Goal: Transaction & Acquisition: Purchase product/service

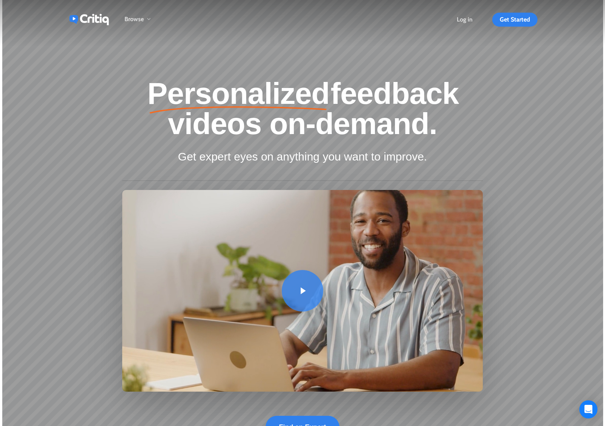
click at [494, 11] on li "Get Started" at bounding box center [510, 19] width 55 height 39
click at [517, 18] on span "Get Started" at bounding box center [515, 19] width 30 height 7
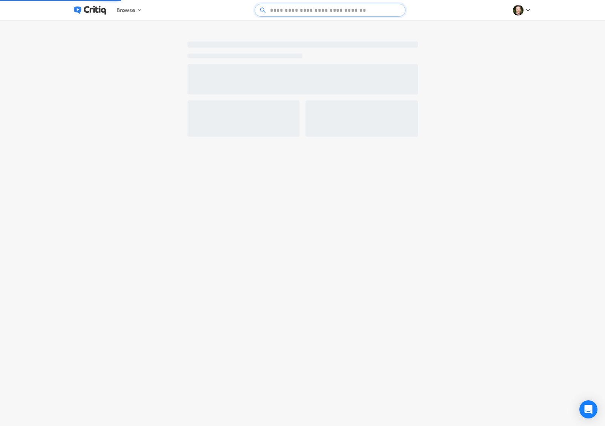
click at [286, 10] on experts\ at bounding box center [330, 10] width 125 height 12
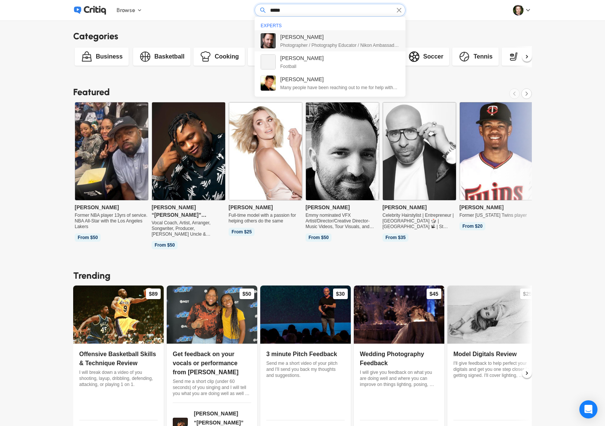
type input "*****"
click at [287, 45] on span "Photographer / Photography Educator / Nikon Ambassador / WPPI's most awarded ph…" at bounding box center [339, 45] width 119 height 6
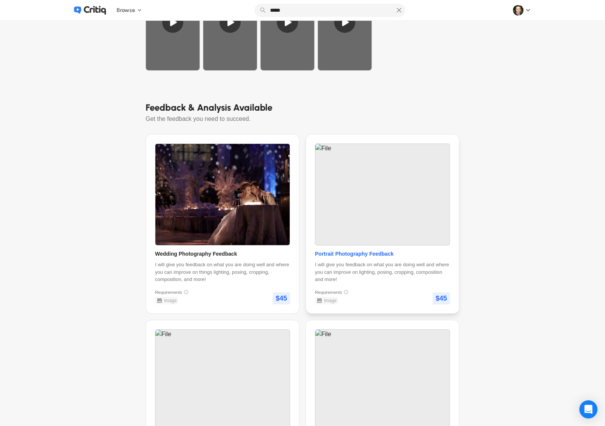
scroll to position [268, 0]
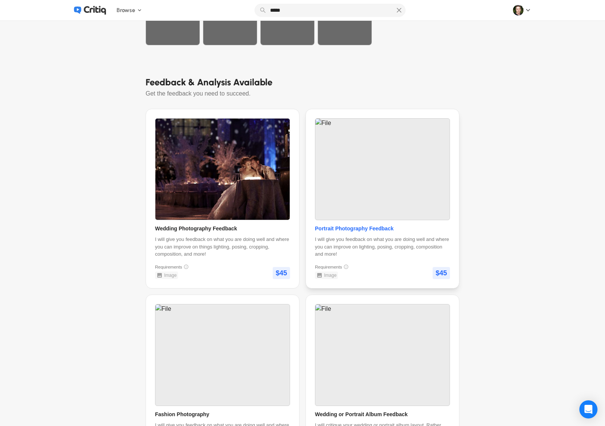
click at [391, 220] on img at bounding box center [383, 170] width 134 height 102
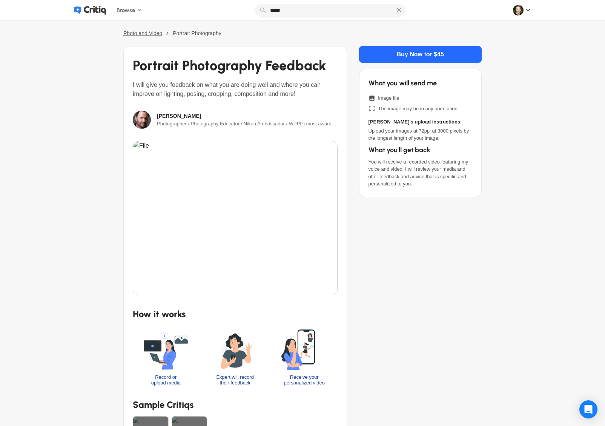
click at [137, 33] on span "Photo and Video" at bounding box center [142, 33] width 39 height 6
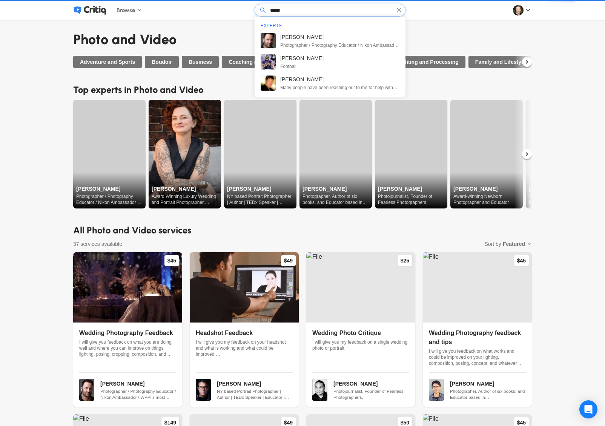
drag, startPoint x: 305, startPoint y: 9, endPoint x: 262, endPoint y: 12, distance: 43.1
click at [262, 12] on span "*****" at bounding box center [330, 10] width 151 height 13
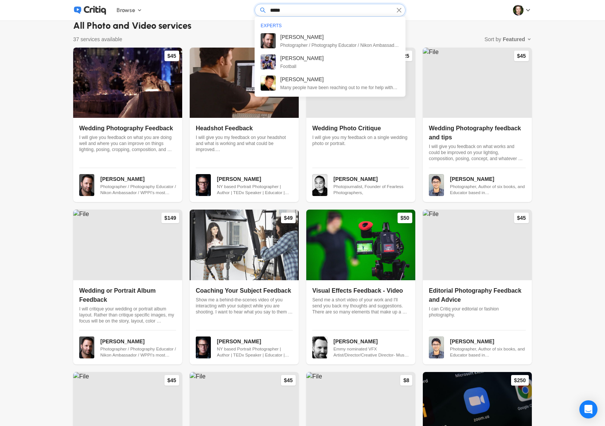
scroll to position [219, 0]
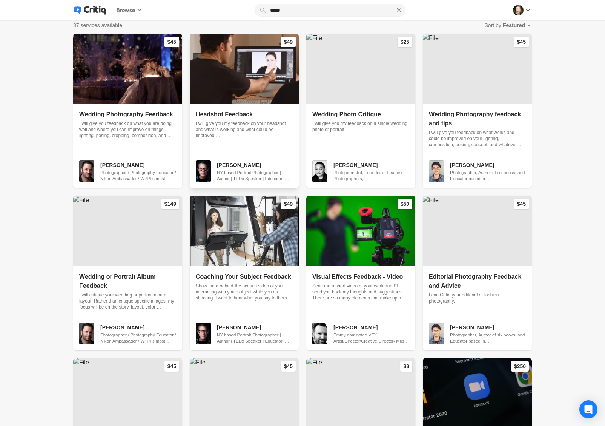
click at [228, 97] on img at bounding box center [244, 69] width 109 height 70
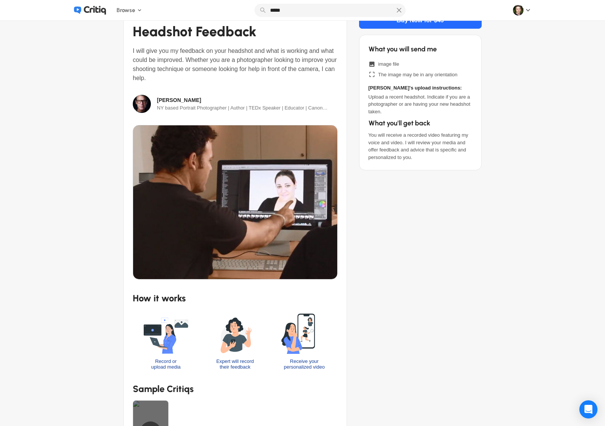
scroll to position [23, 0]
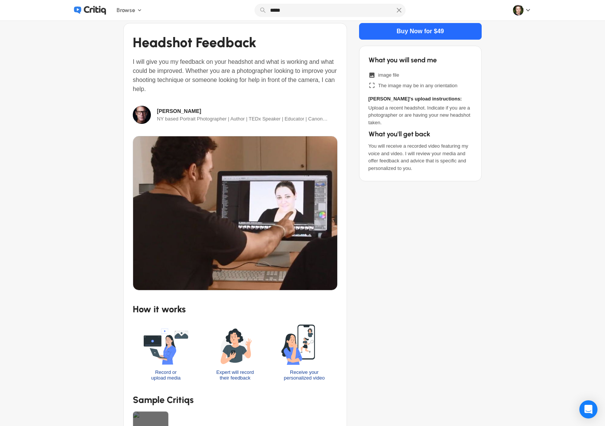
click at [181, 114] on span "NY based Portrait Photographer | Author | TEDx Speaker | Educator | Canon Explo…" at bounding box center [247, 119] width 183 height 10
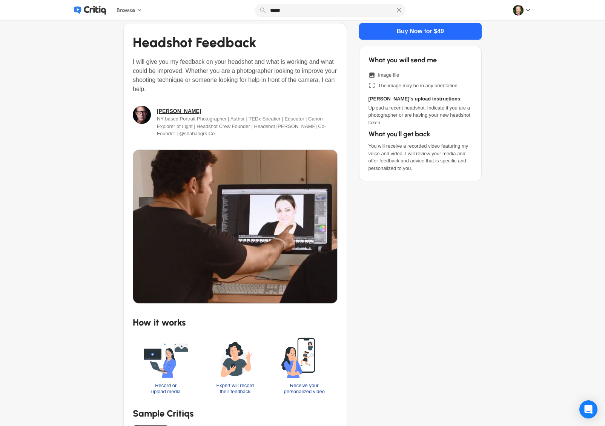
click at [183, 112] on link "Peter Hurley" at bounding box center [179, 111] width 44 height 8
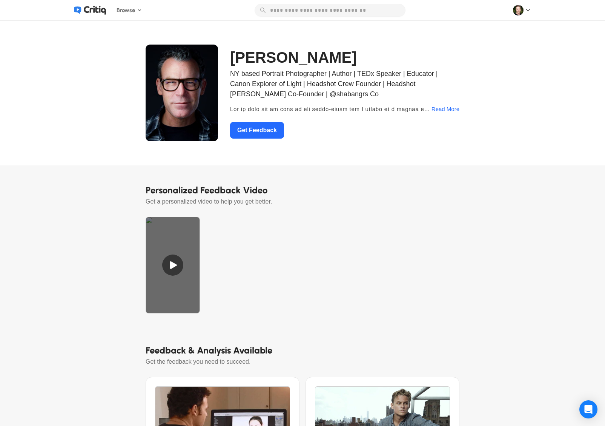
click at [87, 11] on icon at bounding box center [95, 10] width 22 height 9
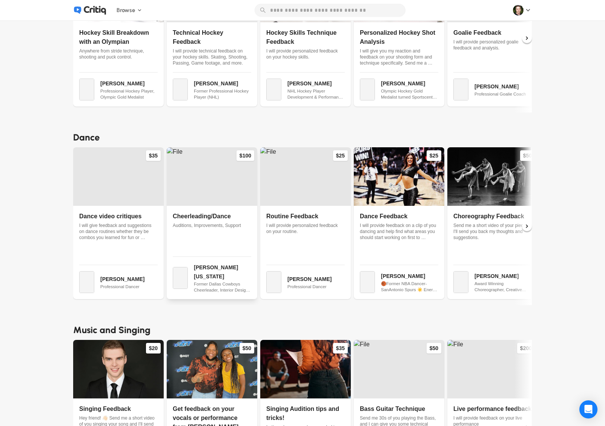
scroll to position [2434, 0]
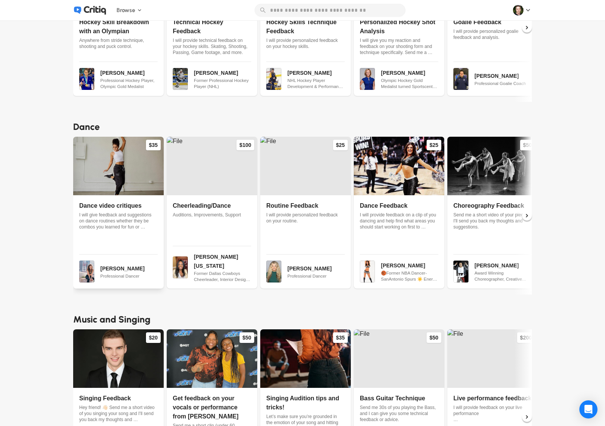
click at [111, 154] on img at bounding box center [118, 166] width 91 height 58
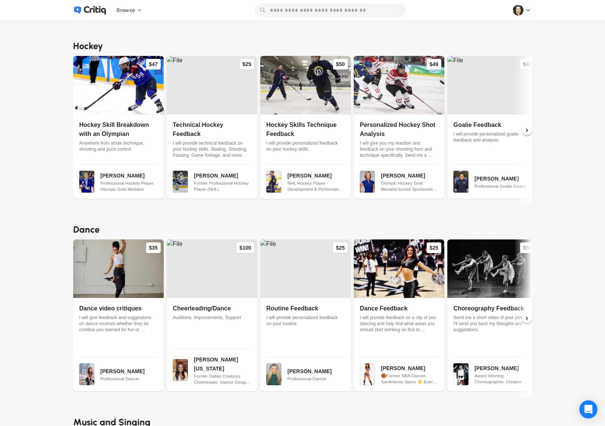
scroll to position [2562, 0]
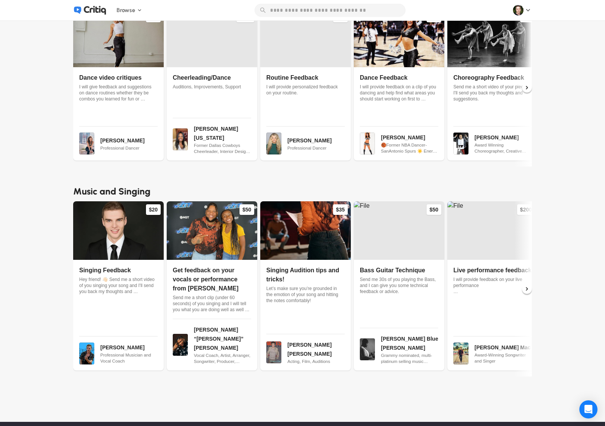
click at [531, 285] on icon at bounding box center [527, 288] width 7 height 7
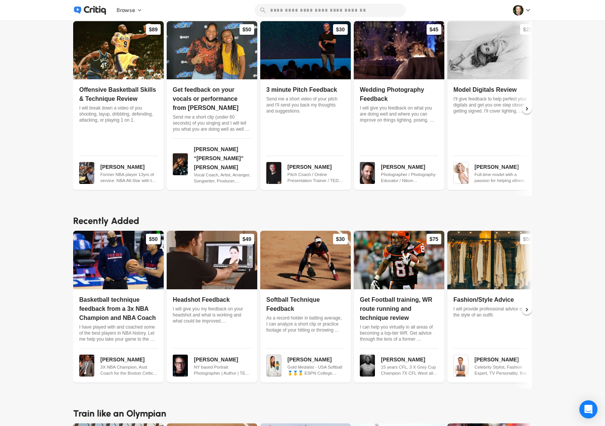
scroll to position [0, 0]
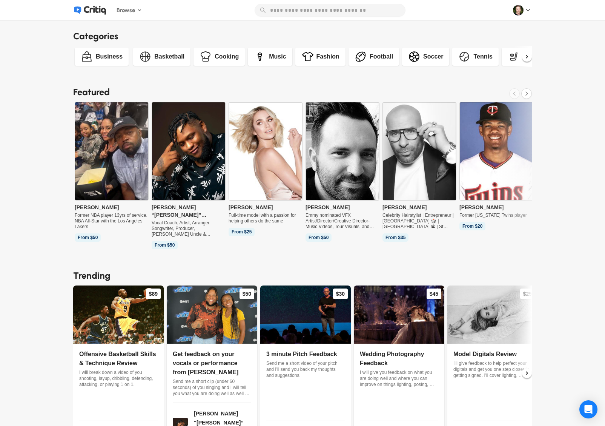
click at [266, 58] on icon at bounding box center [260, 57] width 12 height 12
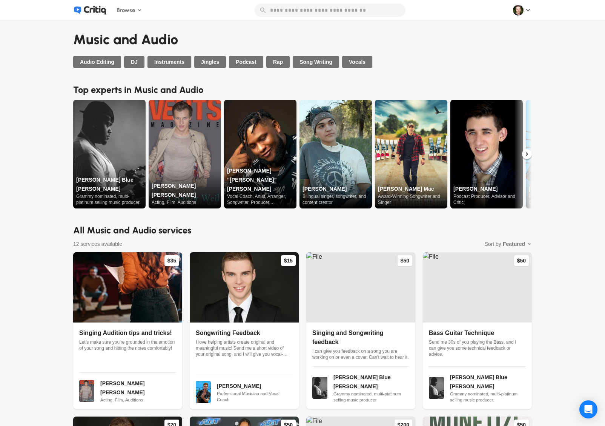
click at [476, 57] on div "Audio Editing DJ Instruments Jingles Podcast Rap Song Writing Vocals" at bounding box center [302, 62] width 459 height 12
click at [472, 79] on div "Music and Audio Audio Editing DJ Instruments Jingles Podcast Rap Song Writing V…" at bounding box center [302, 408] width 459 height 759
click at [123, 152] on img at bounding box center [109, 154] width 72 height 109
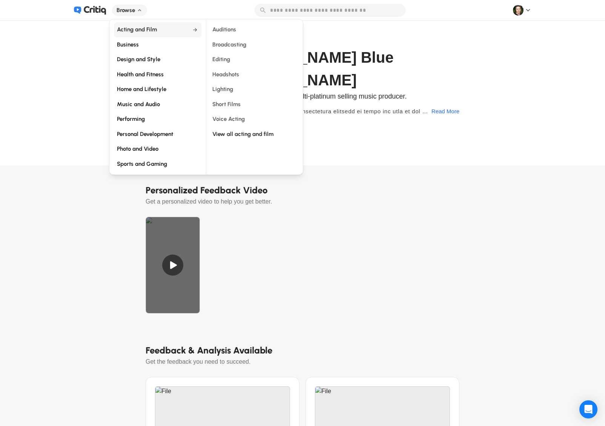
click at [145, 32] on span "Acting and Film" at bounding box center [152, 29] width 70 height 9
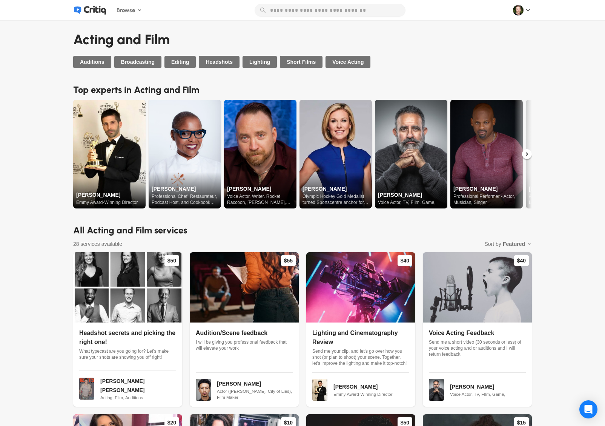
click at [343, 136] on img at bounding box center [336, 154] width 72 height 109
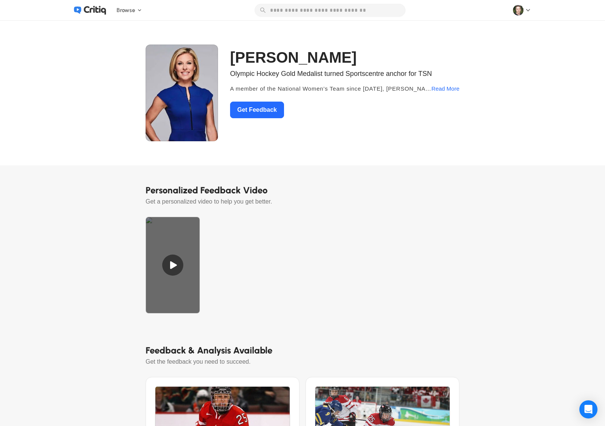
click at [528, 8] on icon at bounding box center [529, 10] width 8 height 8
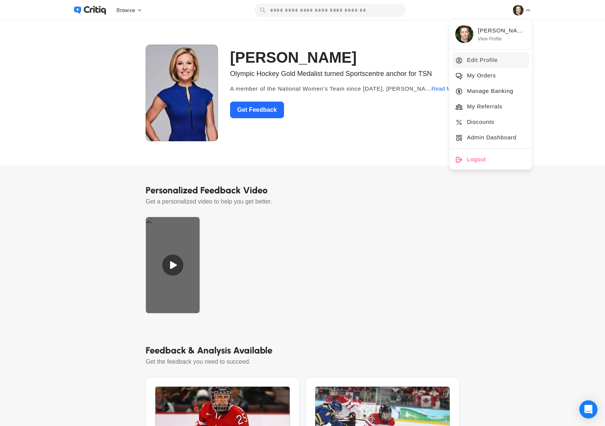
click at [491, 60] on span "Edit Profile" at bounding box center [482, 59] width 31 height 9
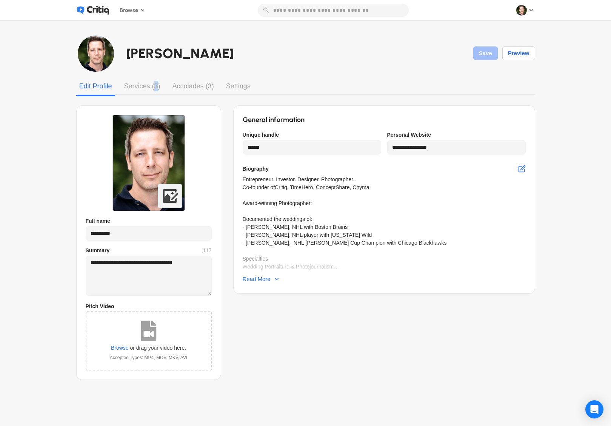
click at [153, 84] on div "Services (3)" at bounding box center [142, 86] width 42 height 14
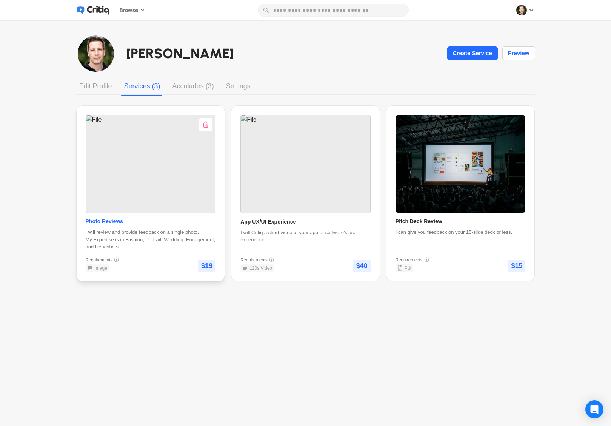
click at [181, 247] on span "I will review and provide feedback on a single photo. My Expertise is in Fashio…" at bounding box center [151, 239] width 130 height 22
click at [244, 85] on div "Settings" at bounding box center [238, 86] width 31 height 14
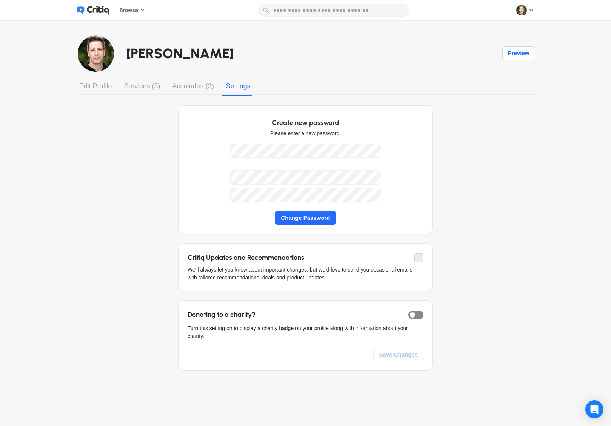
click at [529, 9] on icon at bounding box center [532, 10] width 8 height 8
click at [496, 116] on div "Discounts" at bounding box center [494, 121] width 77 height 15
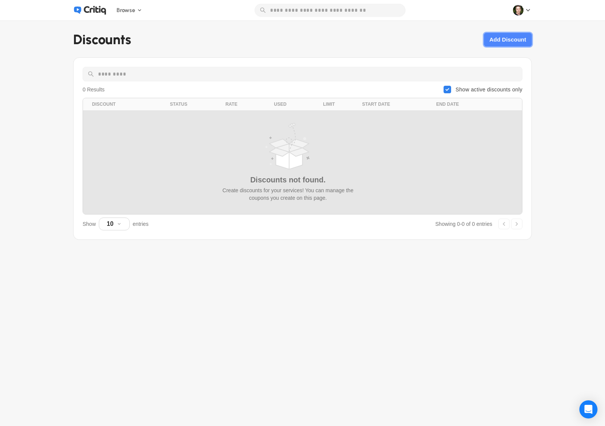
click at [513, 43] on div "Add Discount" at bounding box center [509, 39] width 42 height 13
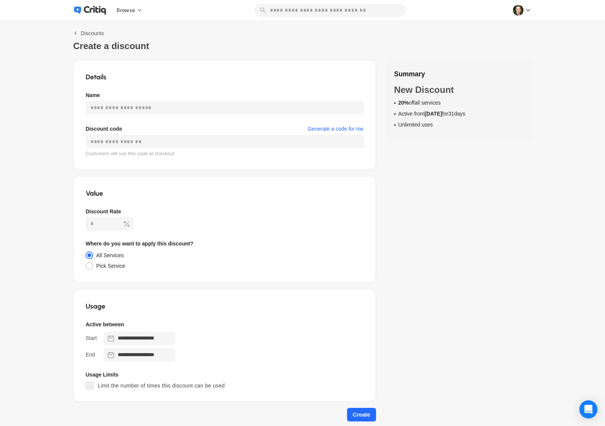
click at [106, 266] on label "Pick Service" at bounding box center [110, 266] width 29 height 6
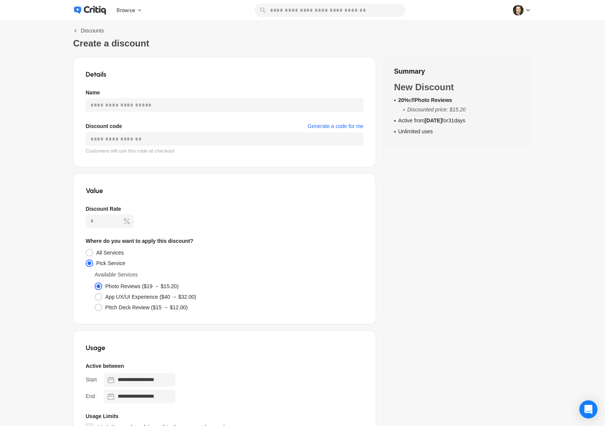
scroll to position [3, 0]
click at [97, 31] on span "Discounts" at bounding box center [92, 30] width 23 height 6
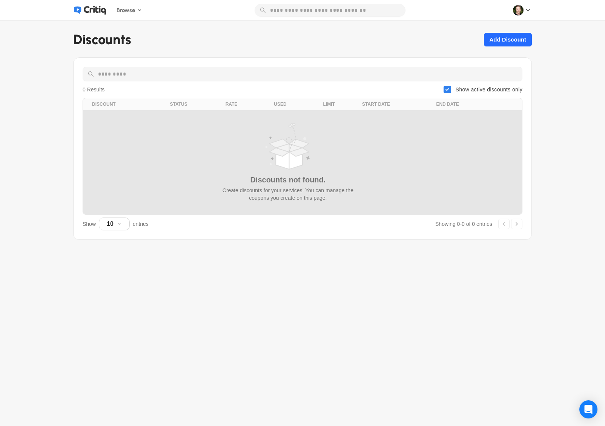
click at [536, 12] on div "Browse Acting and Film Business Design and Style Health and Fitness Home and Li…" at bounding box center [302, 10] width 483 height 20
click at [530, 10] on icon at bounding box center [528, 10] width 4 height 2
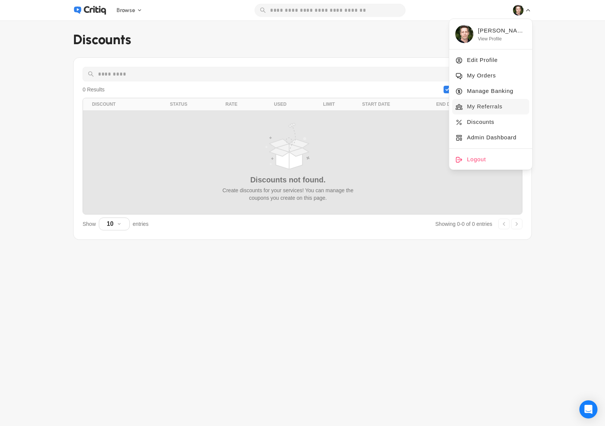
click at [494, 103] on span "My Referrals" at bounding box center [484, 106] width 35 height 9
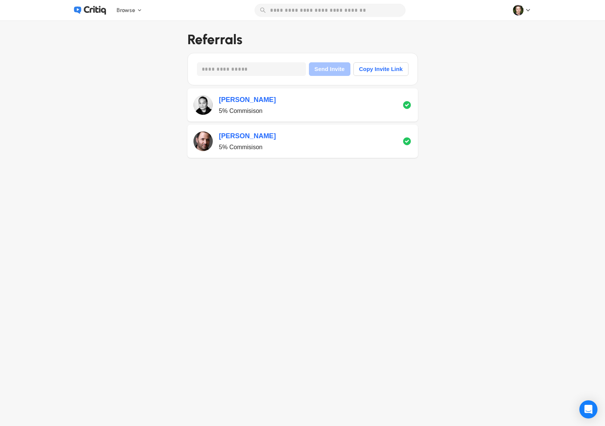
click at [101, 9] on icon at bounding box center [95, 10] width 22 height 9
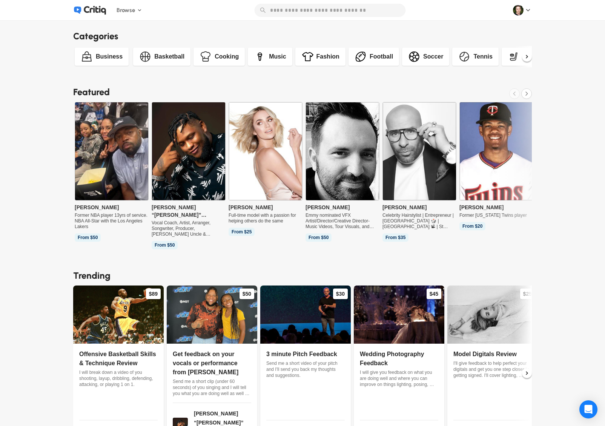
click at [118, 137] on img at bounding box center [111, 151] width 73 height 98
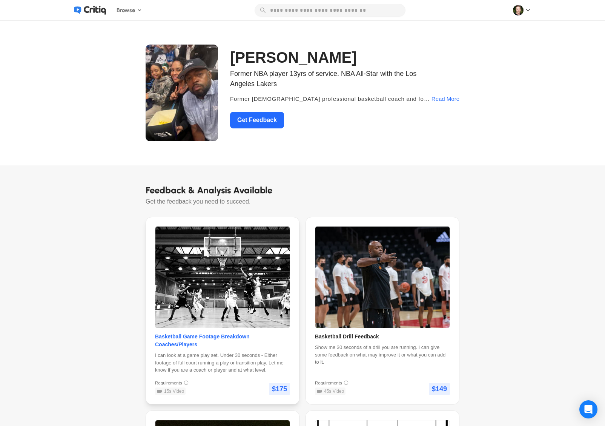
click at [231, 334] on span "Basketball Game Footage Breakdown Coaches/Players" at bounding box center [222, 340] width 135 height 16
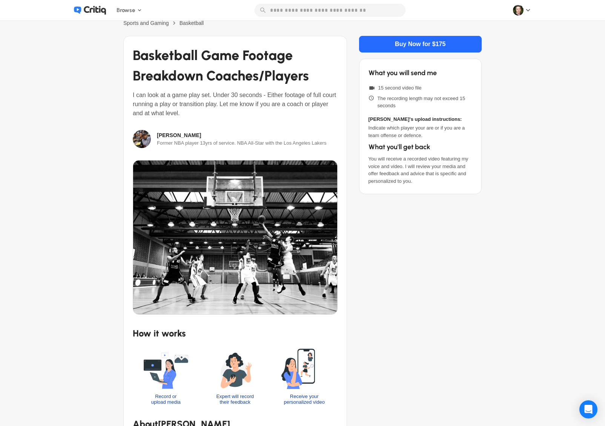
scroll to position [11, 0]
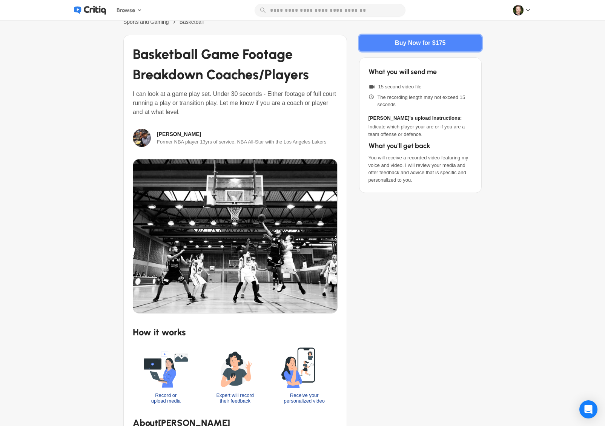
click at [431, 49] on div "Buy Now for $175" at bounding box center [420, 43] width 115 height 16
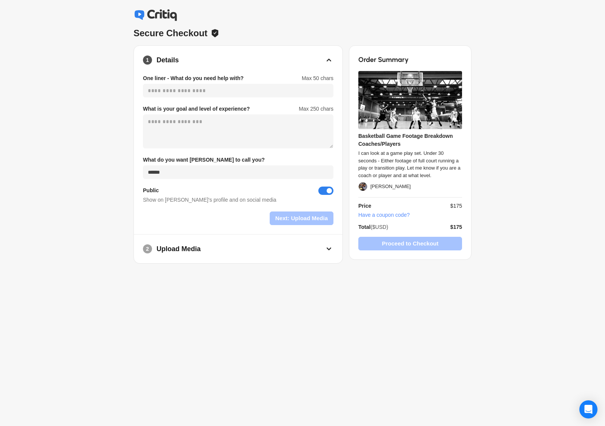
click at [321, 251] on div "2 Upload Media" at bounding box center [238, 248] width 209 height 29
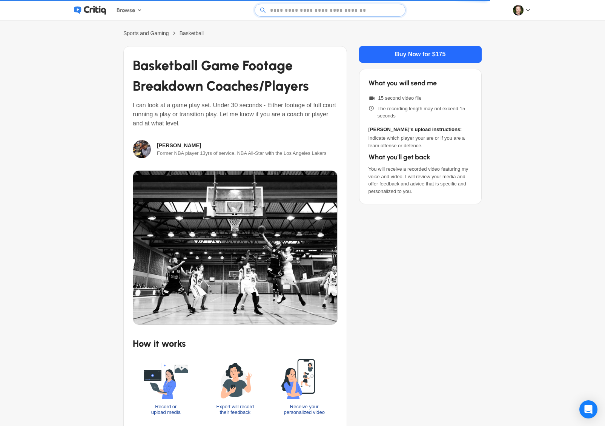
click at [313, 11] on experts\ at bounding box center [330, 10] width 125 height 12
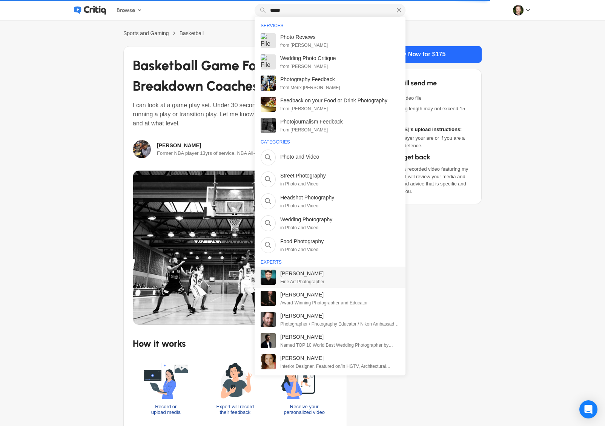
click at [303, 272] on span "Cheryl Walsh" at bounding box center [302, 273] width 44 height 8
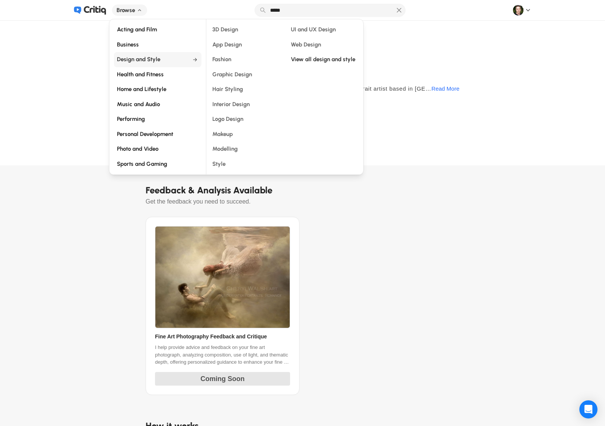
click at [153, 60] on span "Design and Style" at bounding box center [152, 59] width 70 height 9
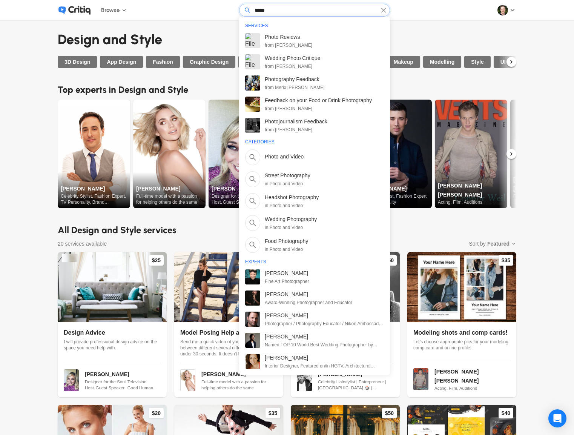
click at [271, 7] on input "*****" at bounding box center [314, 10] width 125 height 12
drag, startPoint x: 251, startPoint y: 8, endPoint x: 244, endPoint y: 7, distance: 7.6
click at [244, 7] on span "*****" at bounding box center [314, 10] width 151 height 13
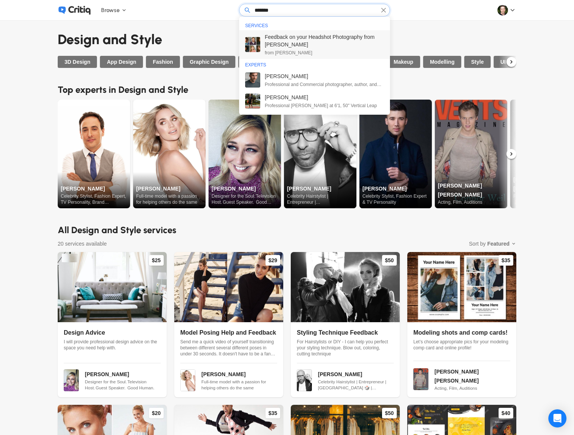
type input "*******"
click at [359, 31] on div "Feedback on your Headshot Photography from Gary Hughes from Gary Hughes" at bounding box center [314, 44] width 151 height 29
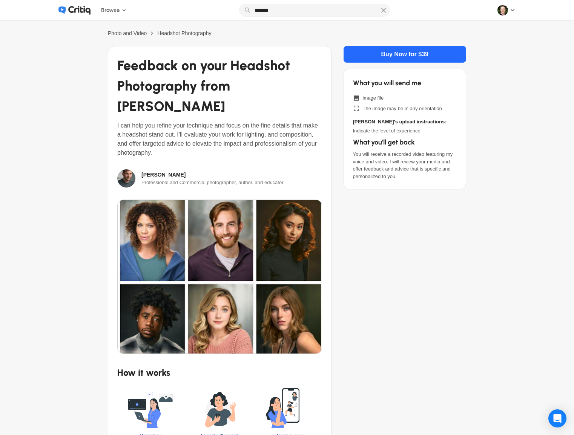
click at [167, 171] on link "Gary Hughes" at bounding box center [164, 175] width 44 height 8
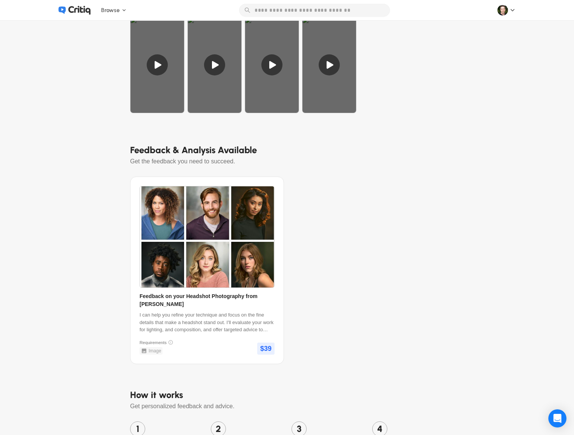
scroll to position [287, 0]
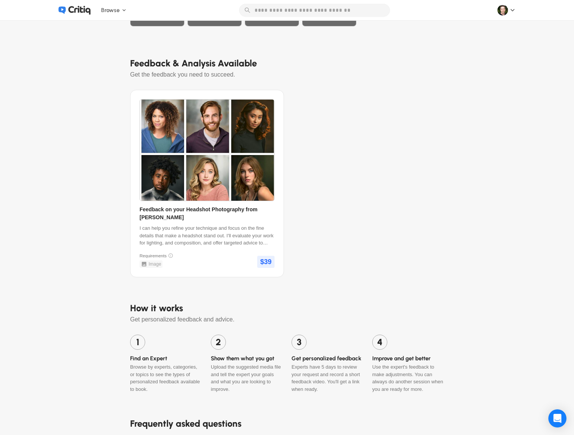
click at [352, 136] on div "Feedback on your Headshot Photography from Gary Hughes I can help you refine yo…" at bounding box center [287, 184] width 314 height 188
